Goal: Task Accomplishment & Management: Manage account settings

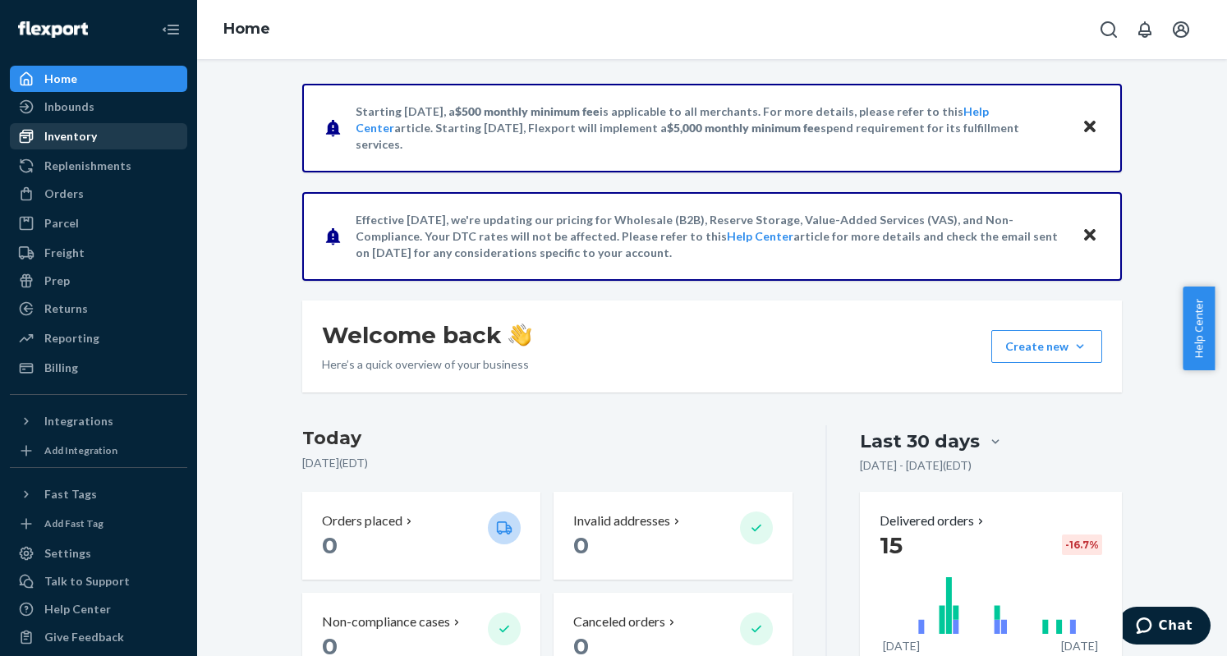
click at [74, 134] on div "Inventory" at bounding box center [70, 136] width 53 height 16
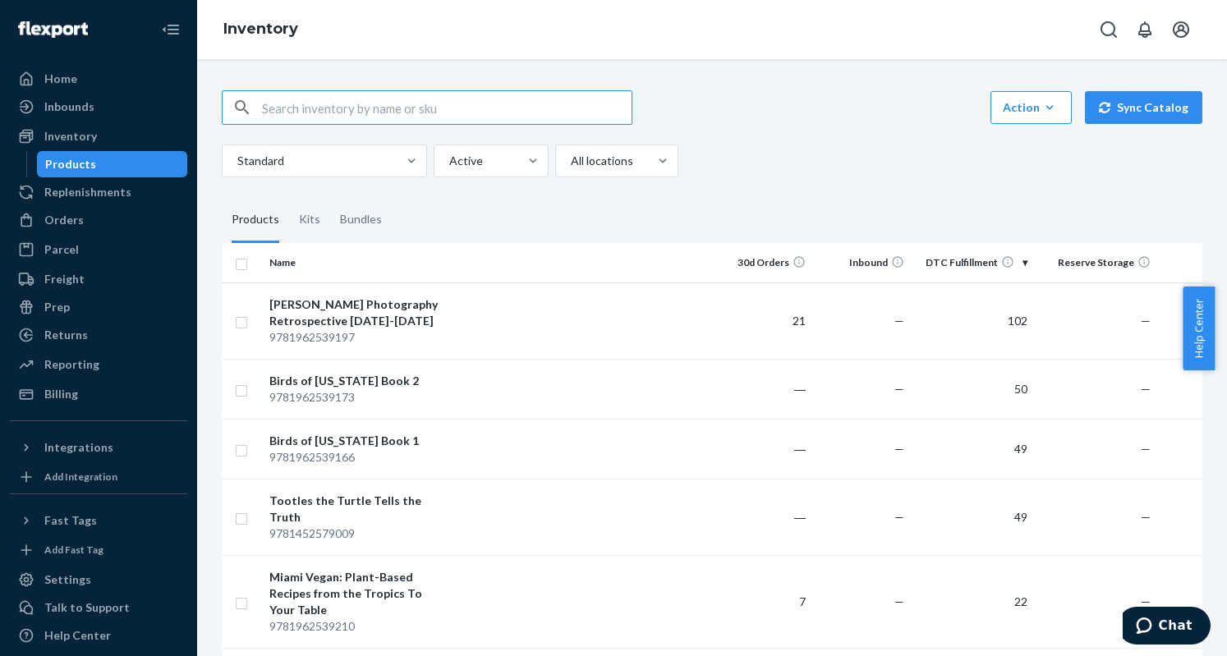
click at [66, 36] on img at bounding box center [53, 29] width 70 height 16
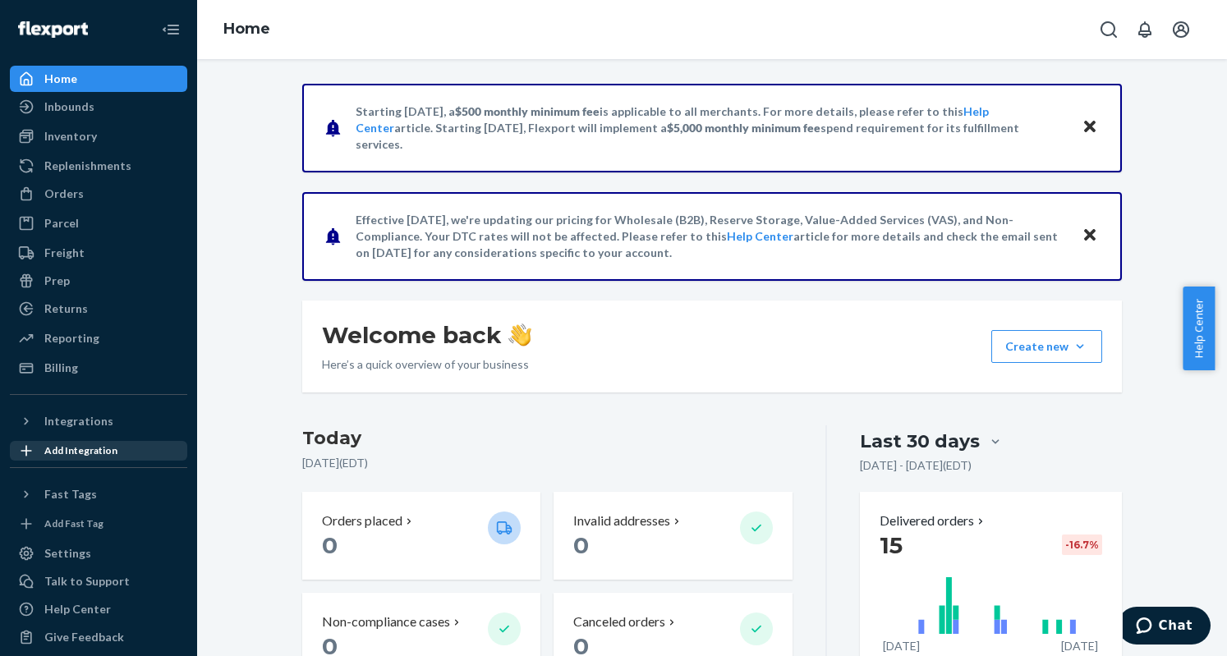
scroll to position [13, 0]
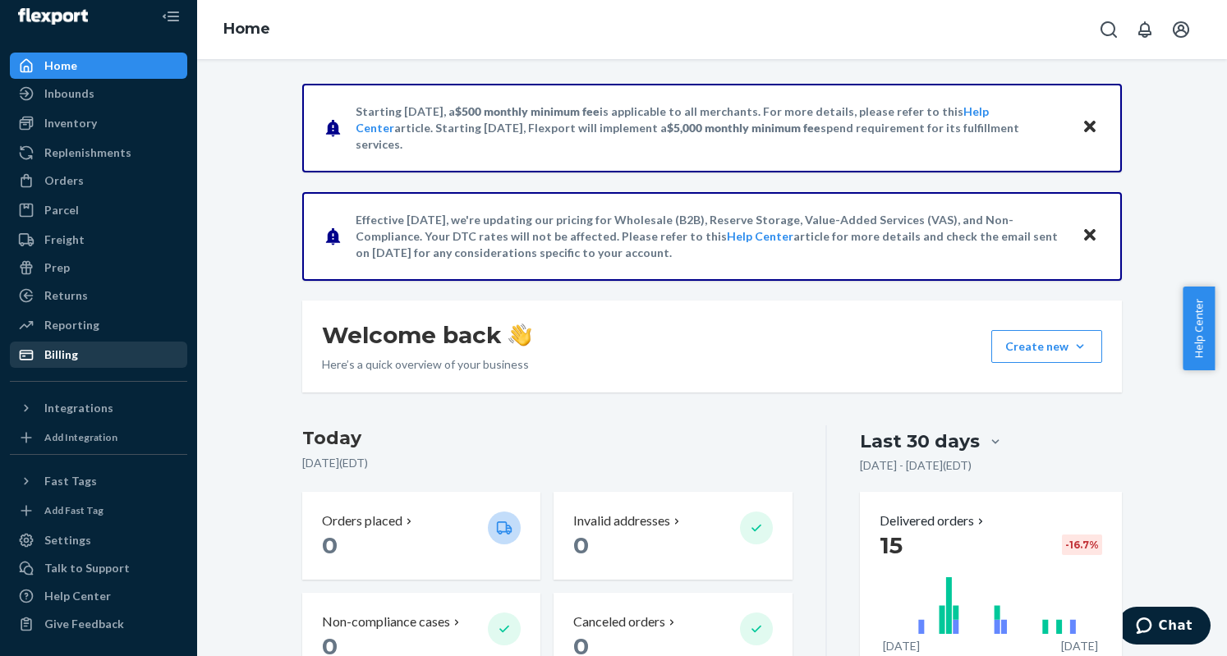
click at [66, 360] on div "Billing" at bounding box center [61, 355] width 34 height 16
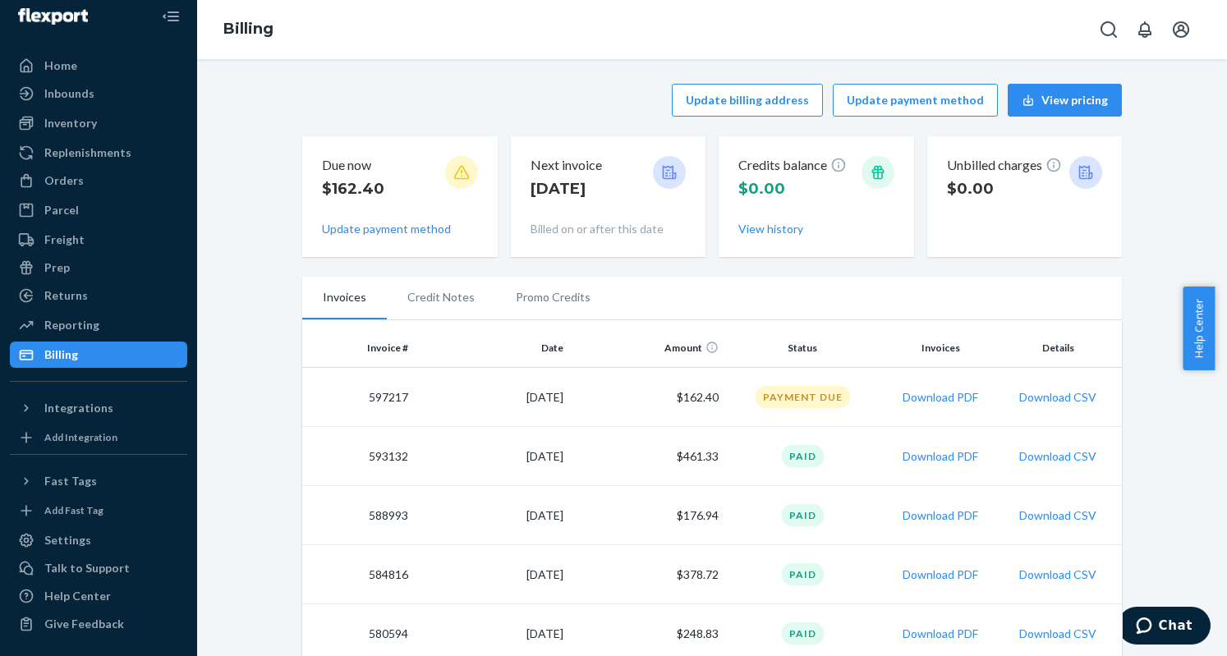
click at [343, 186] on p "$162.40" at bounding box center [353, 188] width 62 height 21
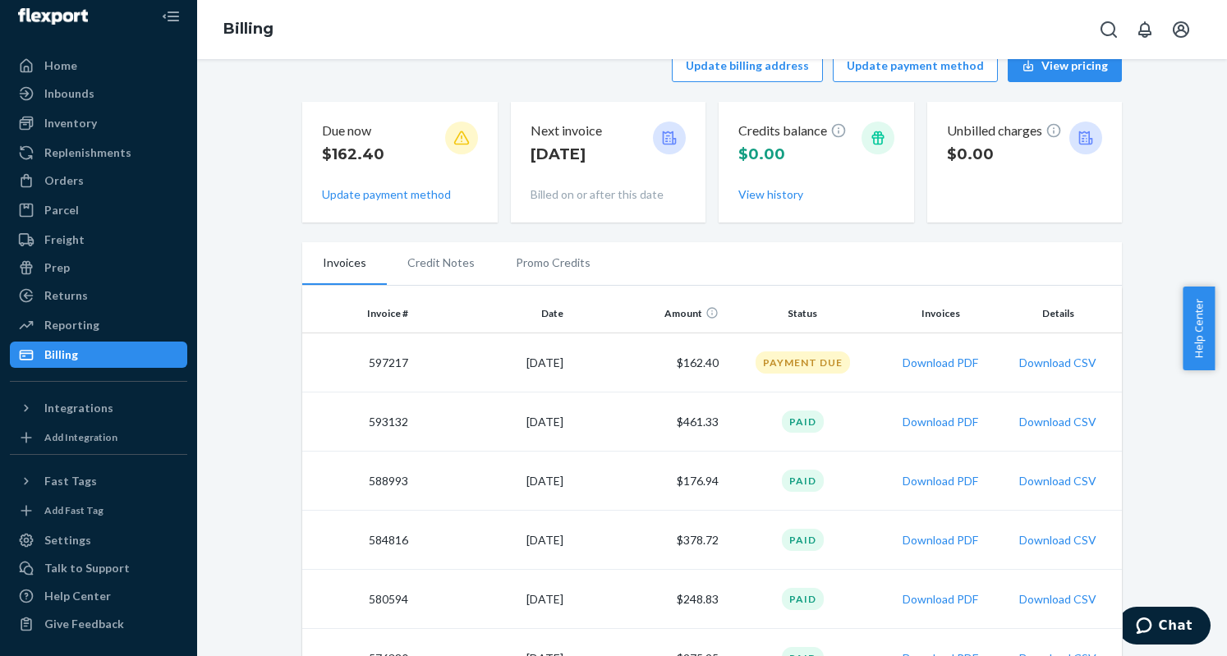
scroll to position [34, 0]
click at [431, 264] on li "Credit Notes" at bounding box center [441, 262] width 108 height 41
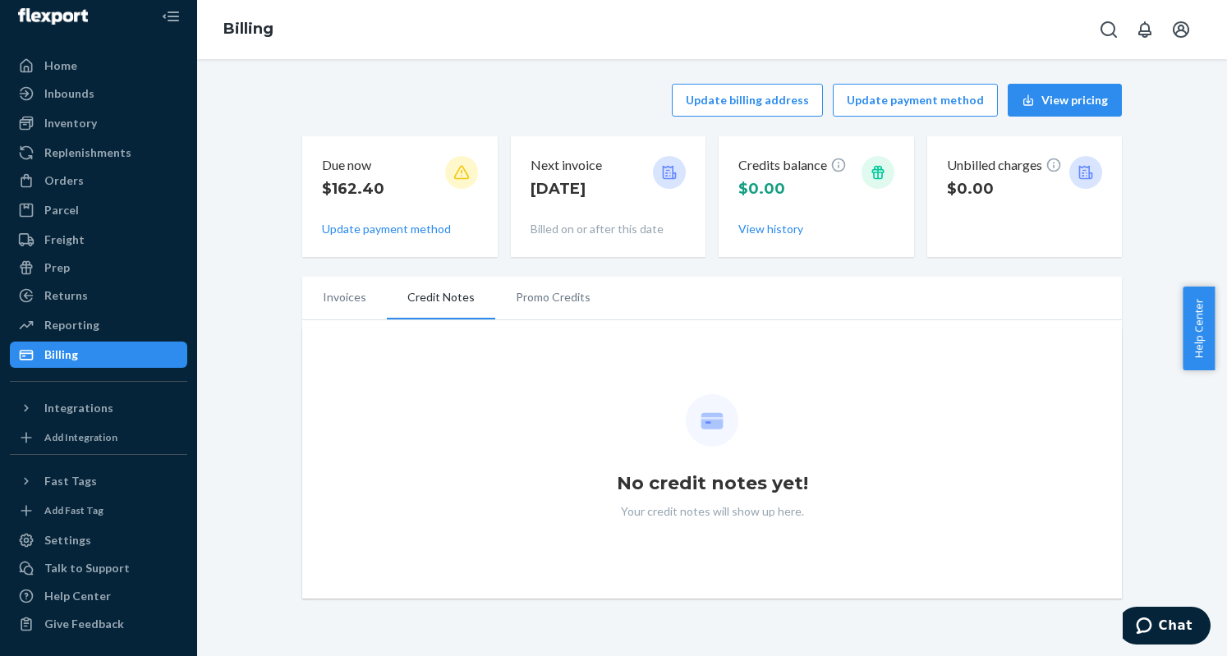
click at [527, 299] on li "Promo Credits" at bounding box center [553, 297] width 116 height 41
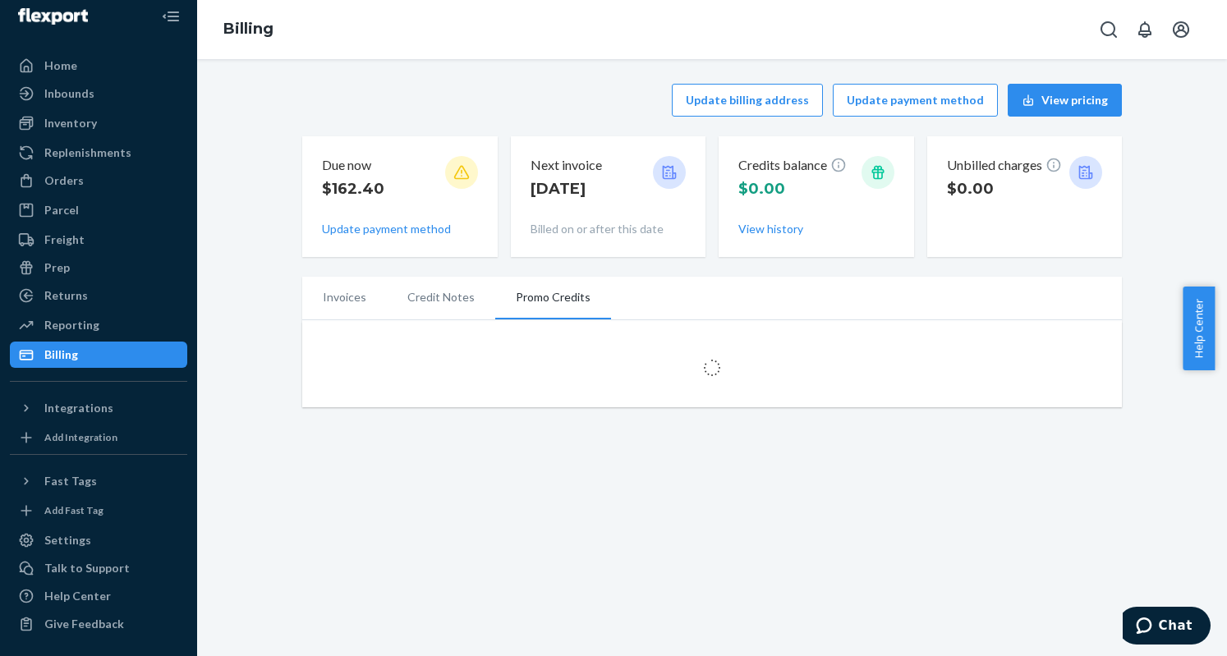
click at [323, 297] on li "Invoices" at bounding box center [344, 297] width 85 height 41
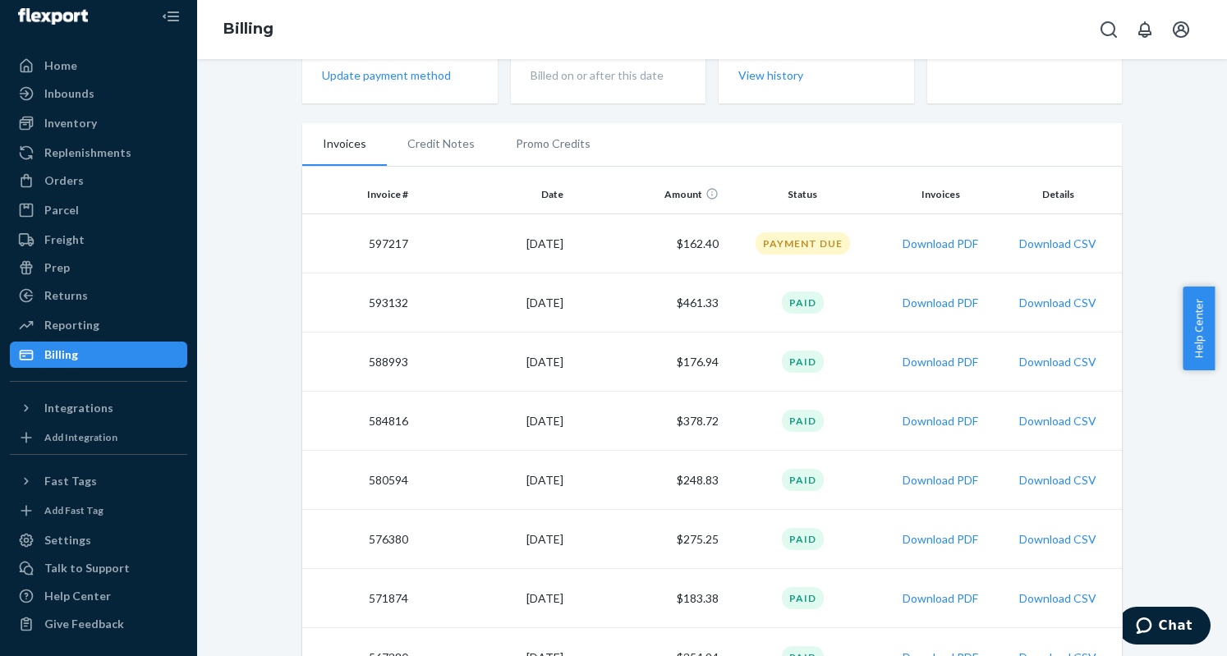
scroll to position [154, 0]
click at [928, 297] on button "Download PDF" at bounding box center [941, 302] width 76 height 16
click at [940, 243] on button "Download PDF" at bounding box center [941, 243] width 76 height 16
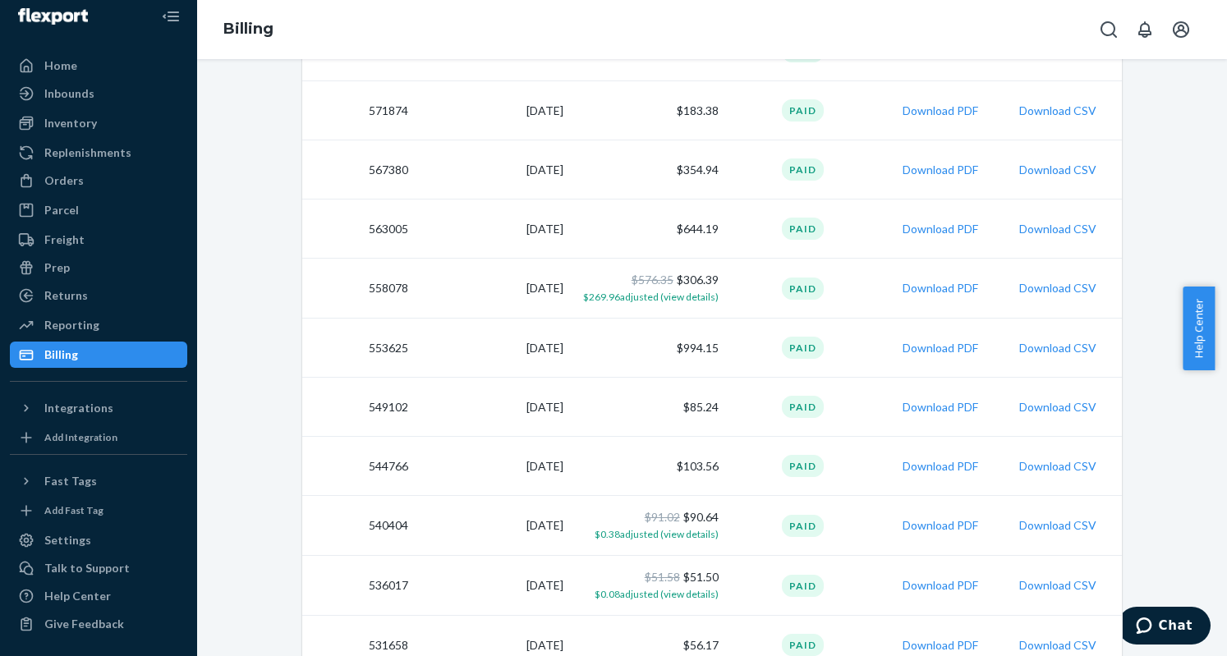
scroll to position [645, 0]
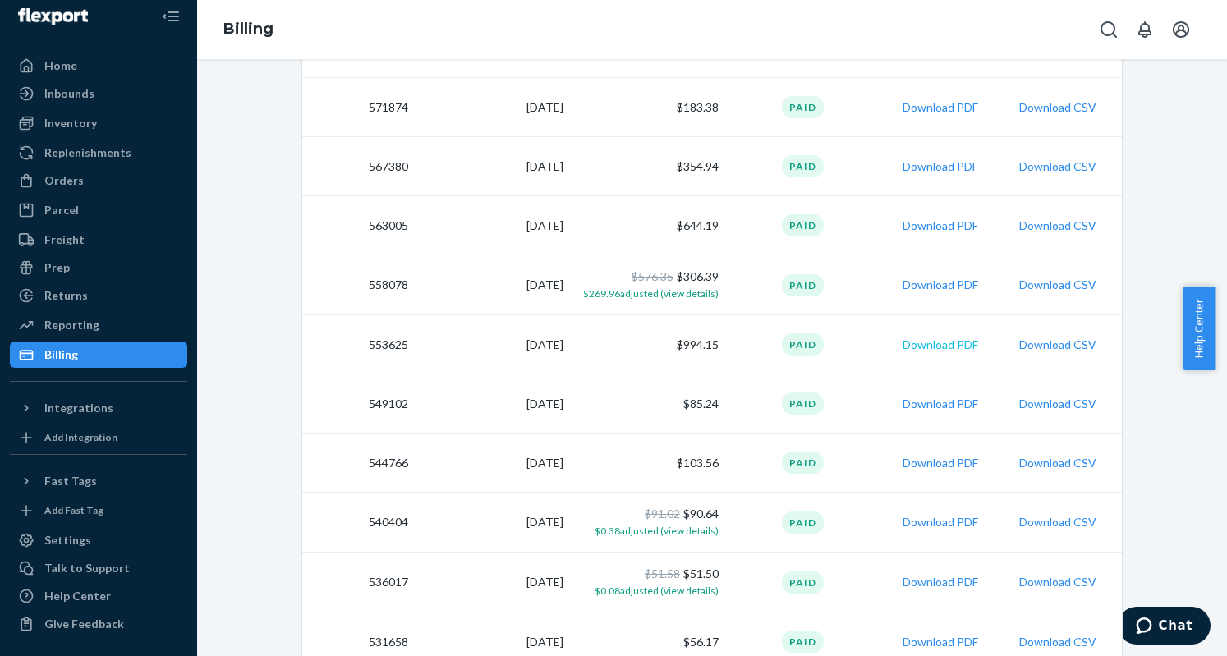
click at [925, 345] on button "Download PDF" at bounding box center [941, 345] width 76 height 16
click at [84, 90] on div "Inbounds" at bounding box center [69, 93] width 50 height 16
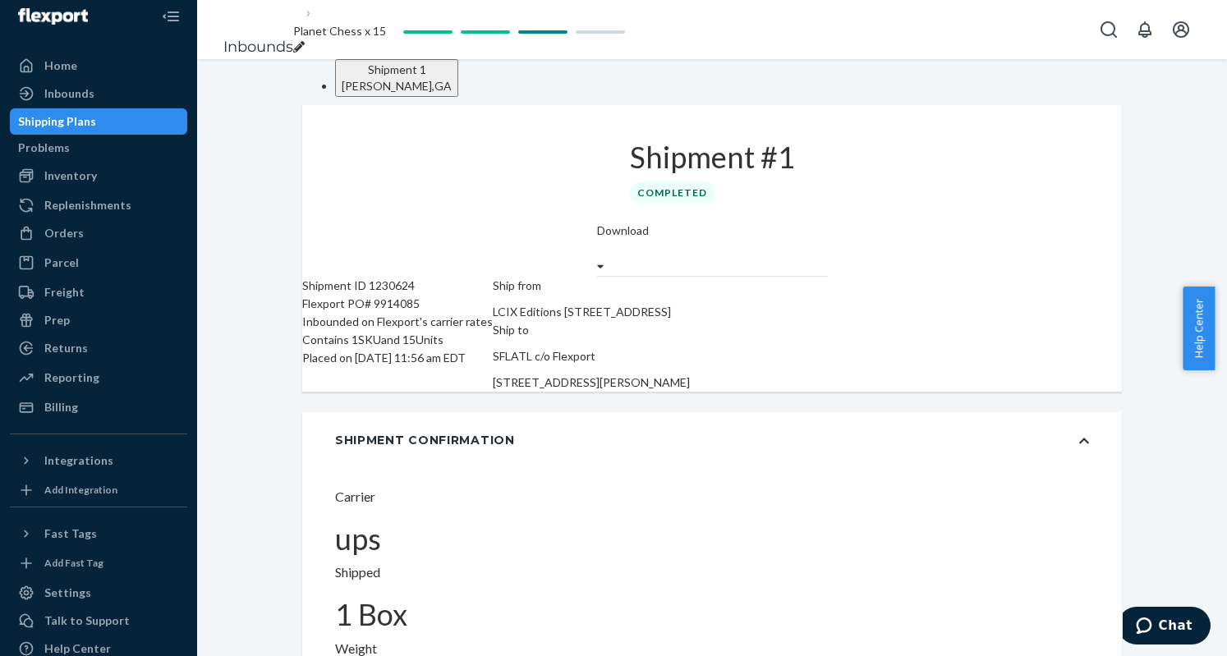
drag, startPoint x: 932, startPoint y: 349, endPoint x: 975, endPoint y: 348, distance: 42.7
click at [690, 348] on div "Ship to SFLATL c/o Flexport [STREET_ADDRESS][PERSON_NAME]" at bounding box center [591, 356] width 197 height 71
copy span "30259"
